Goal: Information Seeking & Learning: Learn about a topic

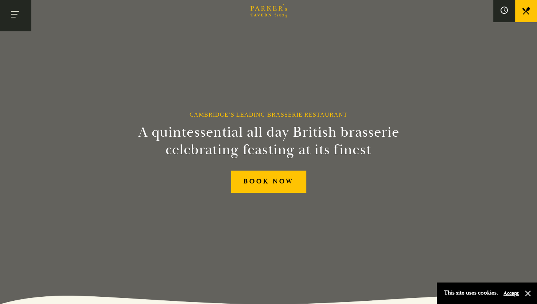
click at [16, 18] on button "Toggle navigation" at bounding box center [15, 15] width 31 height 31
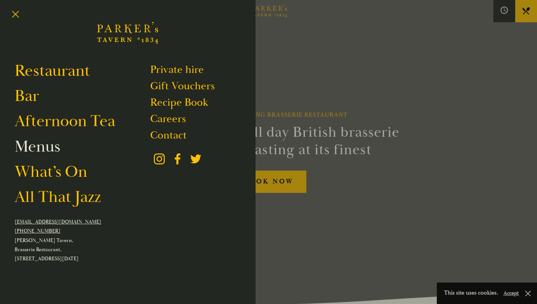
click at [40, 145] on link "Menus" at bounding box center [38, 146] width 46 height 21
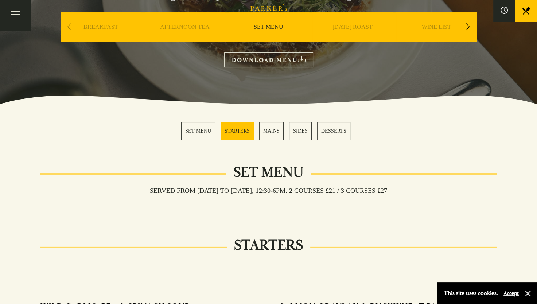
scroll to position [115, 0]
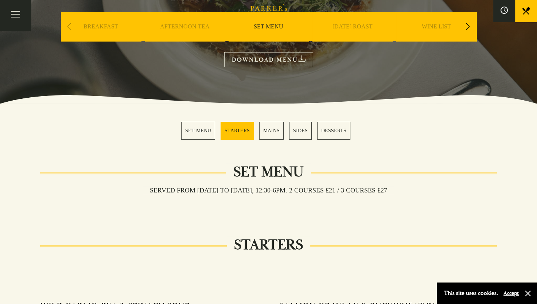
click at [292, 61] on link "DOWNLOAD MENU" at bounding box center [268, 59] width 89 height 15
click at [439, 24] on link "WINE LIST" at bounding box center [436, 37] width 29 height 29
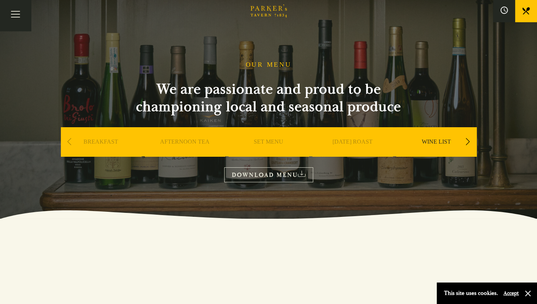
click at [283, 175] on link "DOWNLOAD MENU" at bounding box center [268, 174] width 89 height 15
click at [467, 142] on div "Next slide" at bounding box center [468, 142] width 10 height 16
click at [274, 144] on link "A LA CARTE" at bounding box center [269, 152] width 34 height 29
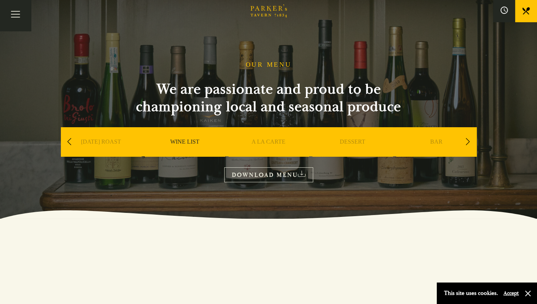
click at [433, 139] on link "BAR" at bounding box center [436, 152] width 12 height 29
click at [466, 140] on div "Next slide" at bounding box center [468, 142] width 10 height 16
click at [353, 139] on link "BAR" at bounding box center [352, 152] width 12 height 29
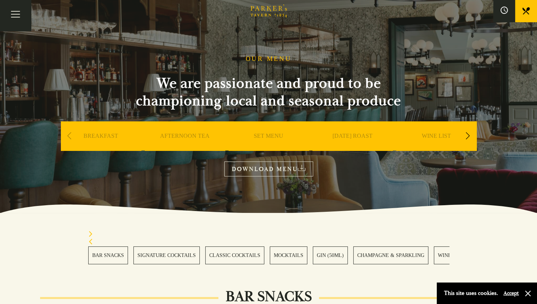
scroll to position [7, 0]
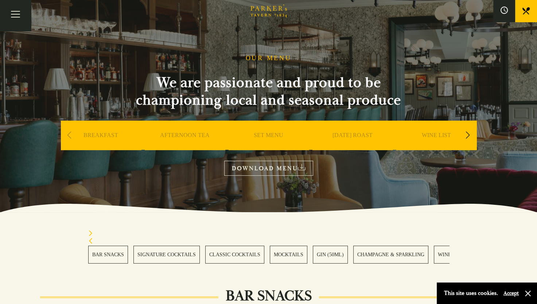
click at [275, 168] on link "DOWNLOAD MENU" at bounding box center [268, 168] width 89 height 15
click at [14, 18] on button "Toggle navigation" at bounding box center [15, 15] width 31 height 31
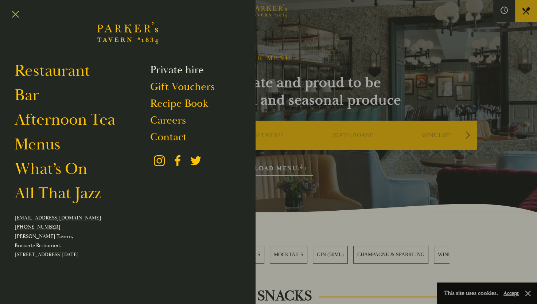
click at [162, 69] on link "Private hire" at bounding box center [177, 70] width 54 height 14
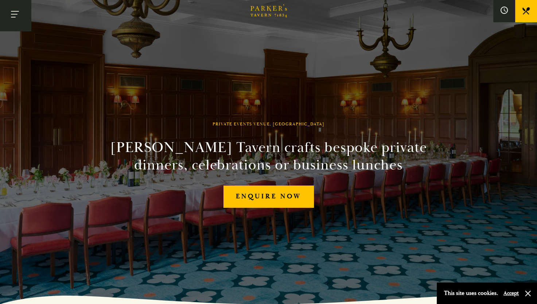
click at [19, 8] on button "Toggle navigation" at bounding box center [15, 15] width 31 height 31
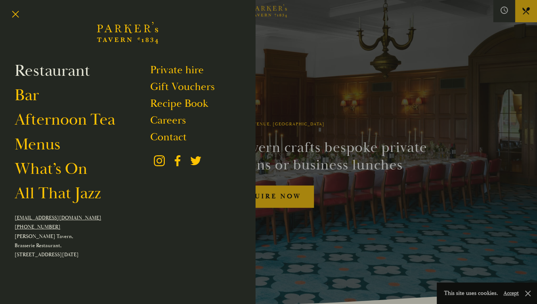
click at [68, 74] on link "Restaurant" at bounding box center [52, 71] width 75 height 20
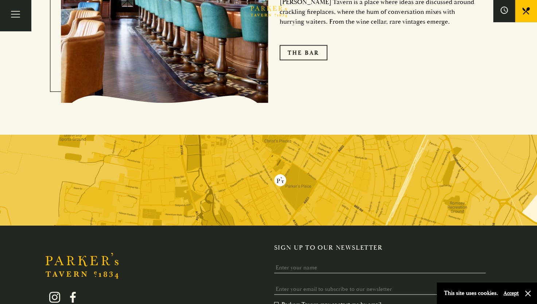
scroll to position [1405, 0]
